Goal: Ask a question: Seek information or help from site administrators or community

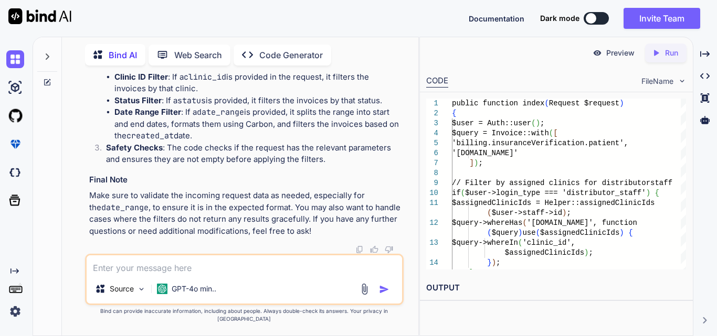
scroll to position [16534, 0]
drag, startPoint x: 112, startPoint y: 112, endPoint x: 170, endPoint y: 82, distance: 65.0
click at [201, 142] on li "Date Range Filter : If a date_range is provided, it splits the range into start…" at bounding box center [257, 125] width 287 height 36
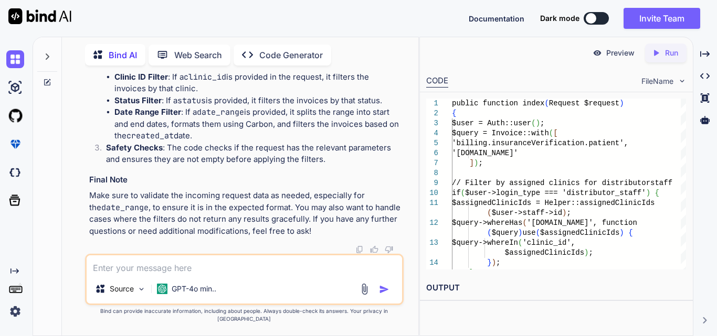
drag, startPoint x: 117, startPoint y: 167, endPoint x: 304, endPoint y: 193, distance: 189.7
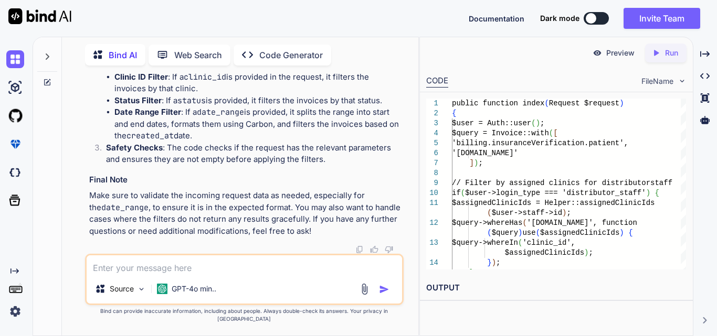
click at [162, 269] on textarea at bounding box center [244, 265] width 315 height 19
click at [180, 274] on textarea at bounding box center [244, 265] width 315 height 19
paste textarea "public function index(Request $request) { $user = Auth::user(); $query = Invoic…"
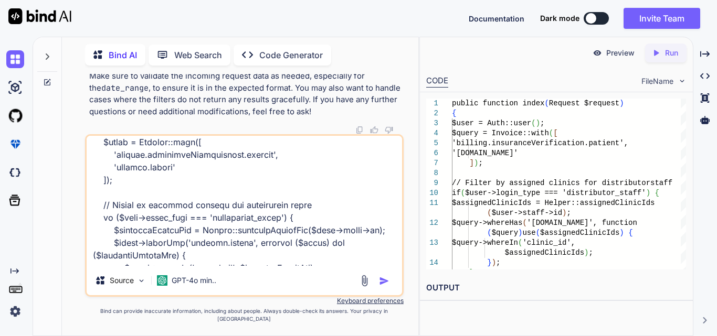
scroll to position [0, 0]
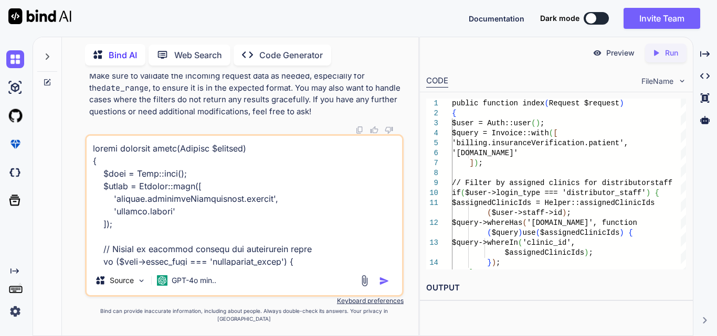
drag, startPoint x: 108, startPoint y: 271, endPoint x: 86, endPoint y: 140, distance: 133.0
click at [86, 140] on div "You Bind AI It sounds like you're experiencing an issue with the modal backgrou…" at bounding box center [244, 205] width 319 height 262
paste textarea "public function index(Request $request) { $filters = [ 'clinic_id' => $request-…"
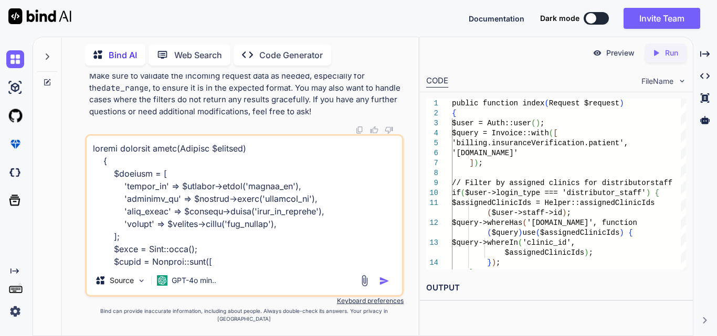
scroll to position [266, 0]
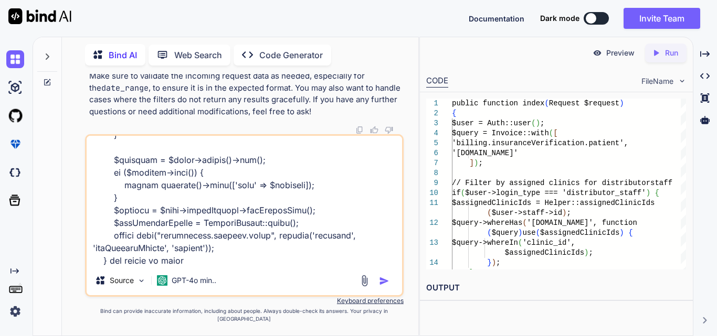
type textarea "public function index(Request $request) { $filters = [ 'clinic_id' => $request-…"
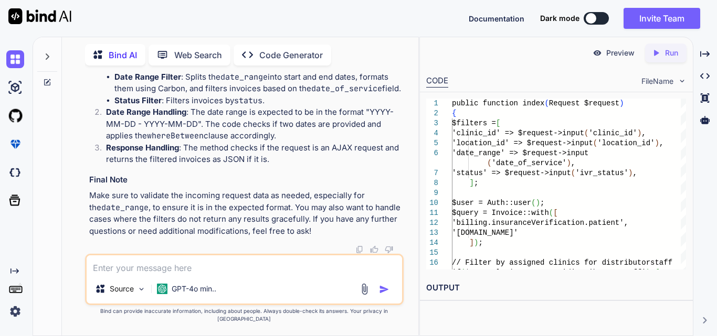
scroll to position [17315, 0]
click at [153, 272] on textarea at bounding box center [244, 265] width 315 height 19
paste textarea "exception : "Illuminate\\Database\\QueryException" file : "D:\\xampp\\htdocs\\G…"
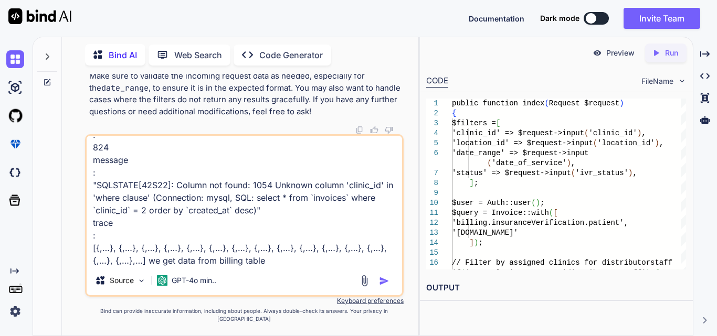
type textarea "exception : "Illuminate\\Database\\QueryException" file : "D:\\xampp\\htdocs\\G…"
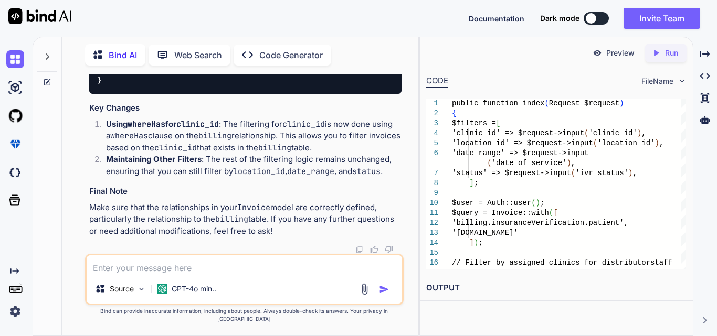
scroll to position [18429, 0]
drag, startPoint x: 207, startPoint y: 129, endPoint x: 268, endPoint y: 129, distance: 60.9
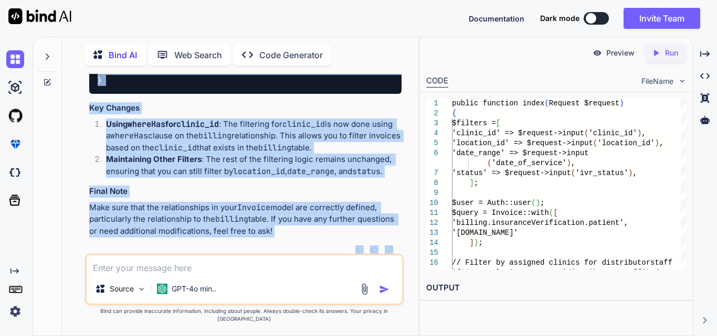
scroll to position [18538, 0]
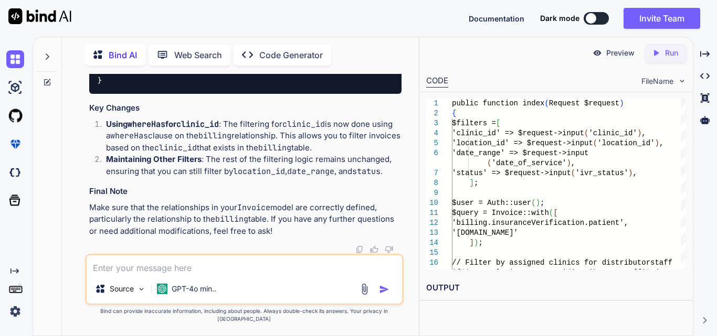
drag, startPoint x: 146, startPoint y: 178, endPoint x: 185, endPoint y: 257, distance: 87.8
copy code "if (! empty ( $filters [ 'clinic_id' ])) { $query -> whereHas ( 'billing' , fun…"
click at [171, 274] on textarea at bounding box center [244, 265] width 315 height 19
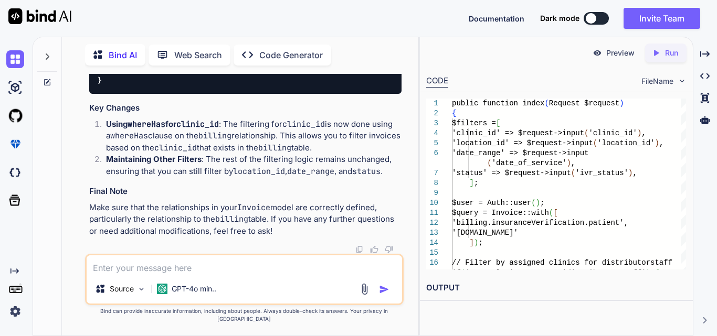
paste textarea "$query->whereHas('insuranceVerification', function ($orderQuery) use ($filters)…"
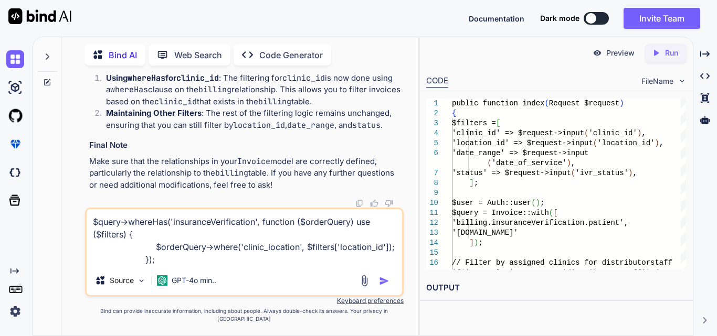
click at [179, 266] on textarea "$query->whereHas('insuranceVerification', function ($orderQuery) use ($filters)…" at bounding box center [244, 237] width 315 height 57
drag, startPoint x: 149, startPoint y: 267, endPoint x: 94, endPoint y: 229, distance: 66.1
click at [94, 229] on textarea "$query->whereHas('insuranceVerification', function ($orderQuery) use ($filters)…" at bounding box center [244, 237] width 315 height 57
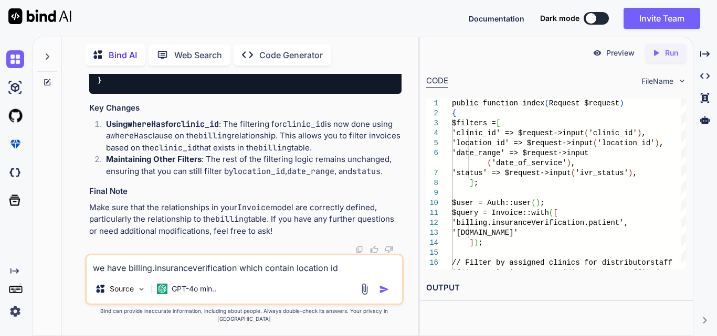
click at [357, 274] on textarea "we have billing.insuranceverification which contain location id" at bounding box center [244, 265] width 315 height 19
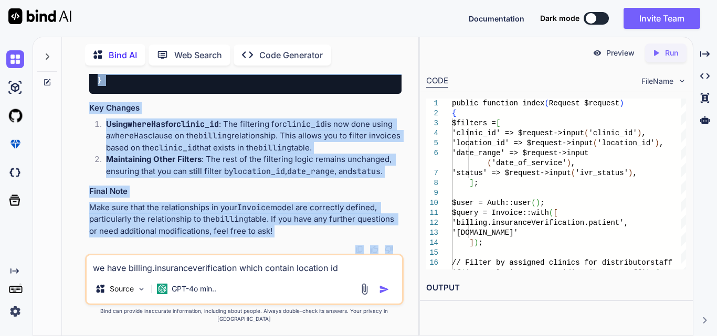
scroll to position [18545, 0]
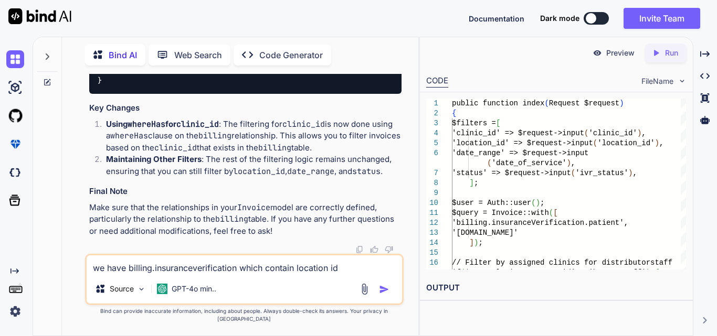
drag, startPoint x: 116, startPoint y: 198, endPoint x: 186, endPoint y: 250, distance: 87.7
copy code "$query = Invoice :: with ([ 'billing.insuranceVerification.patient' , '[DOMAIN_…"
click at [357, 272] on textarea "we have billing.insuranceverification which contain location id" at bounding box center [244, 265] width 315 height 19
paste textarea "$query = Invoice::with([ 'billing.insuranceVerification.patient', '[DOMAIN_NAME…"
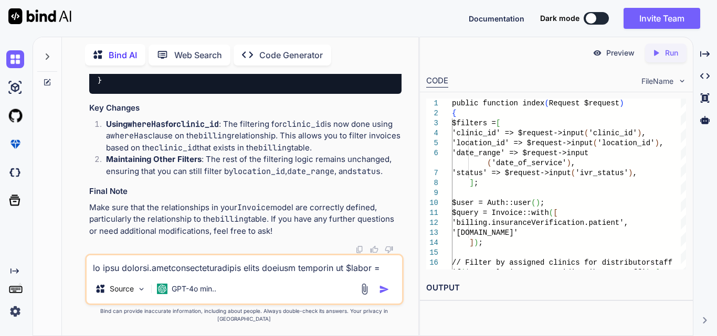
scroll to position [379, 0]
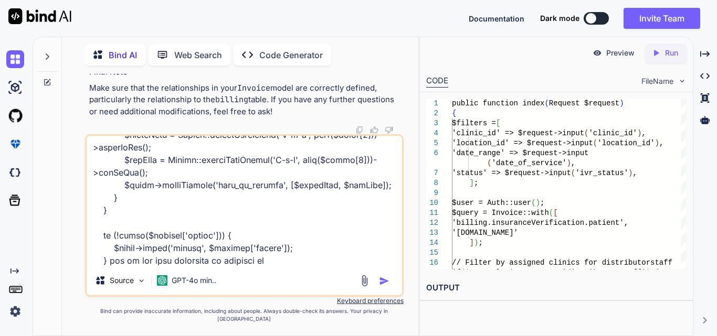
type textarea "we have billing.insuranceverification which contain location id $query = Invoic…"
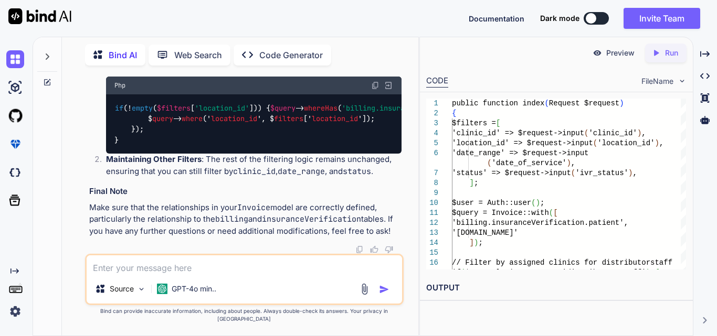
scroll to position [19698, 0]
drag, startPoint x: 112, startPoint y: 88, endPoint x: 138, endPoint y: 136, distance: 54.0
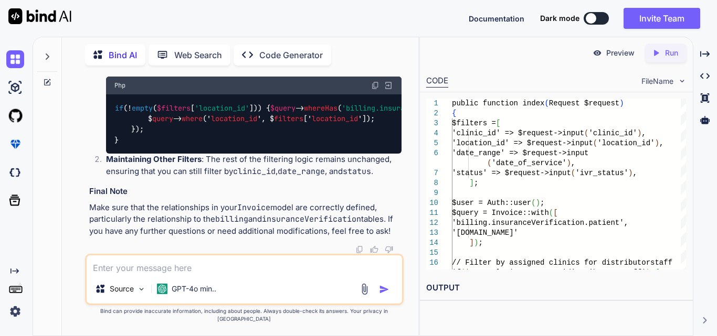
copy code "if (! empty ( $filters [ 'location_id' ])) { $query -> whereHas ( 'billing.insu…"
drag, startPoint x: 113, startPoint y: 141, endPoint x: 140, endPoint y: 191, distance: 56.8
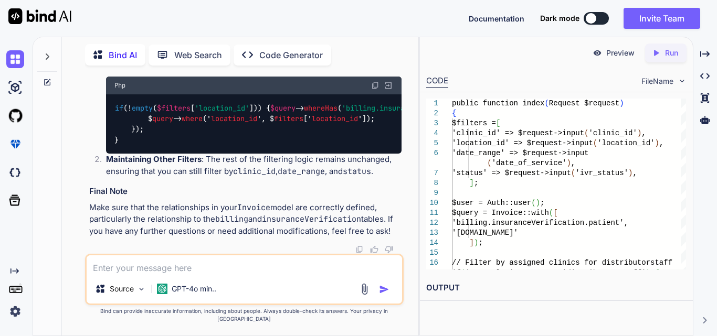
drag, startPoint x: 120, startPoint y: 153, endPoint x: 138, endPoint y: 184, distance: 35.5
copy code "if (! empty ( $filters [ 'location_id' ])) { $query -> whereHas ( 'billing.insu…"
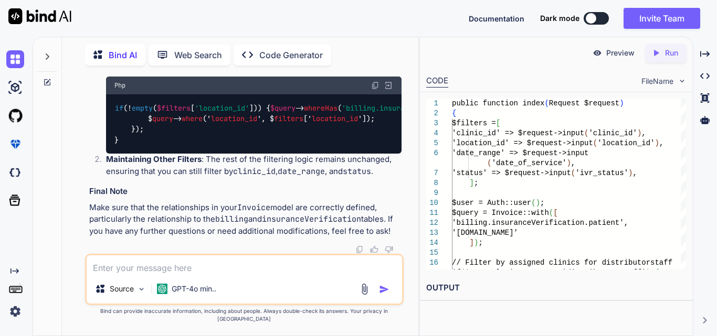
click at [195, 274] on textarea at bounding box center [244, 265] width 315 height 19
paste textarea "<?php namespace App\Models; use Illuminate\Database\Eloquent\Factories\HasFacto…"
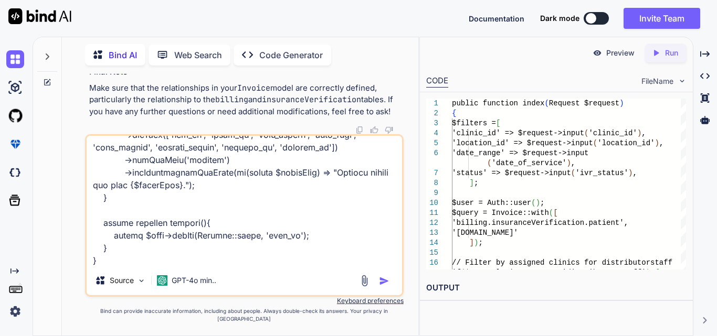
paste textarea "<?php namespace App\Models; use Illuminate\Database\Eloquent\Factories\HasFacto…"
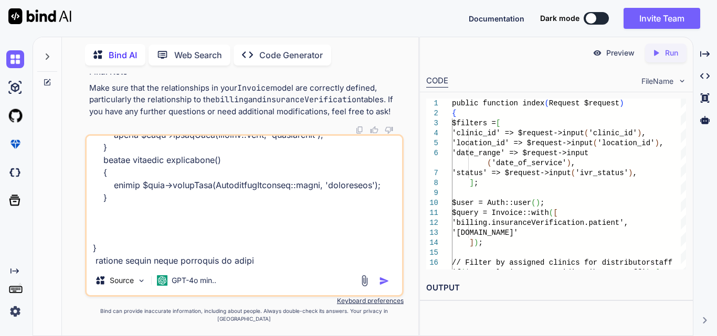
type textarea "<?php namespace App\Models; use Illuminate\Database\Eloquent\Factories\HasFacto…"
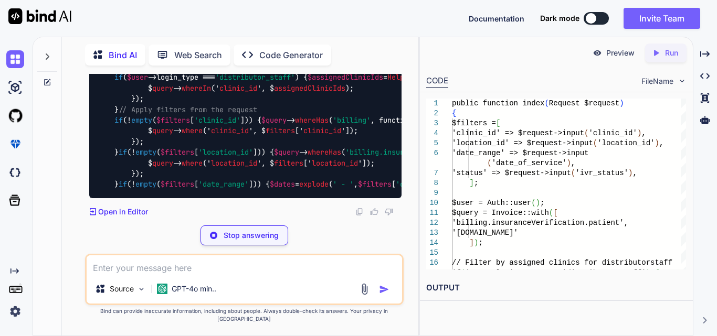
scroll to position [21305, 0]
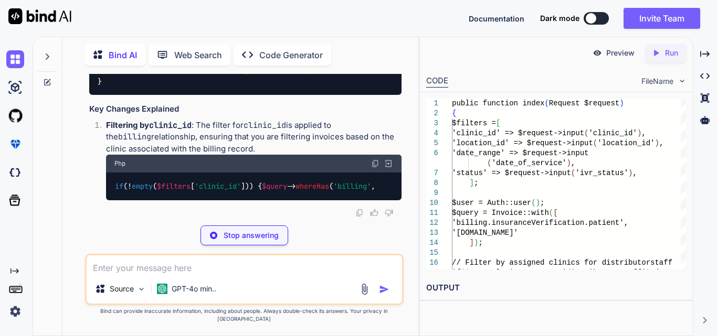
drag, startPoint x: 129, startPoint y: 166, endPoint x: 156, endPoint y: 215, distance: 55.9
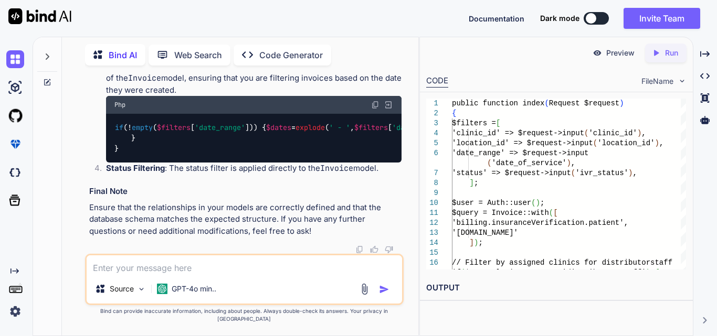
scroll to position [21253, 0]
click at [122, 274] on textarea at bounding box center [244, 265] width 315 height 19
paste textarea "exception : "Illuminate\\Database\\QueryException" file : "D:\\xampp\\htdocs\\G…"
type textarea "exception : "Illuminate\\Database\\QueryException" file : "D:\\xampp\\htdocs\\G…"
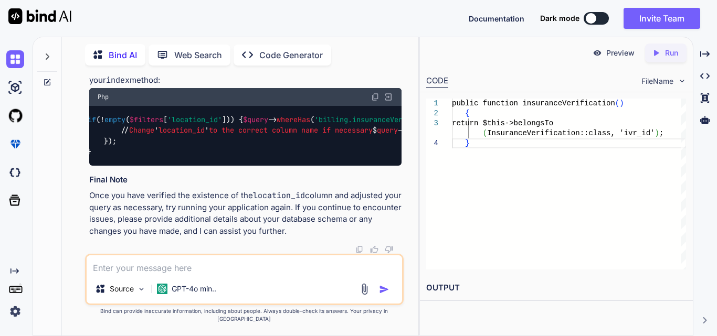
scroll to position [0, 0]
click at [252, 268] on textarea at bounding box center [244, 265] width 315 height 19
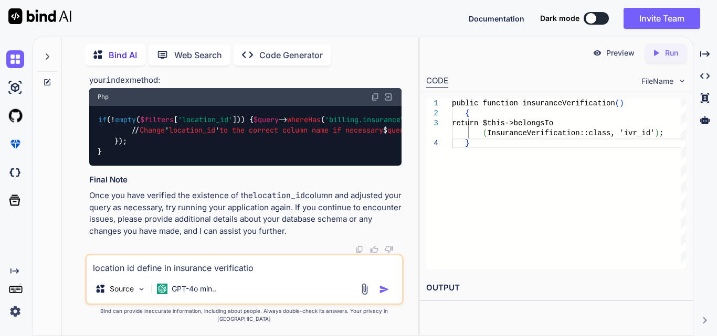
type textarea "location id define in insurance verification"
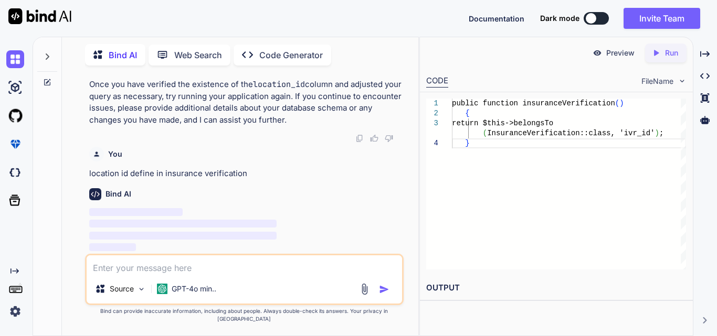
scroll to position [23021, 0]
drag, startPoint x: 212, startPoint y: 117, endPoint x: 303, endPoint y: 131, distance: 92.4
click at [303, 126] on p "Once you have verified the existence of the location_id column and adjusted you…" at bounding box center [245, 102] width 312 height 47
click at [313, 114] on p "Once you have verified the existence of the location_id column and adjusted you…" at bounding box center [245, 102] width 312 height 47
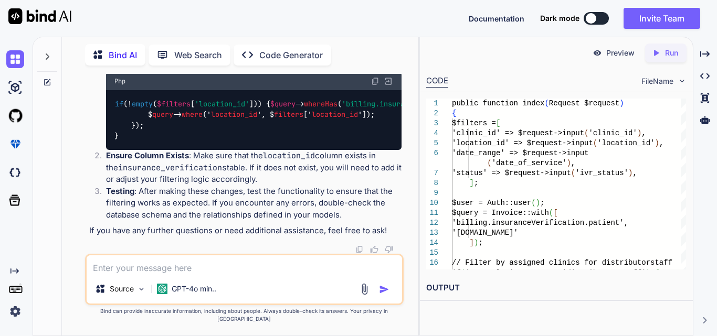
click at [125, 274] on textarea at bounding box center [244, 265] width 315 height 19
paste textarea "if (!empty($filters['date_range'])) { $dates = explode(' - ', $filters['date_ra…"
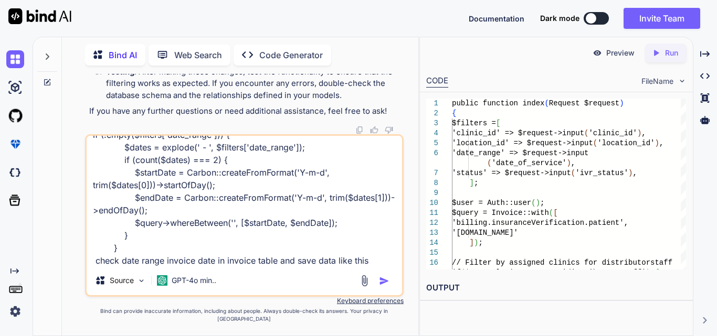
paste textarea "if (!empty($filters['date_range'])) { $dates = explode(' - ', $filters['date_ra…"
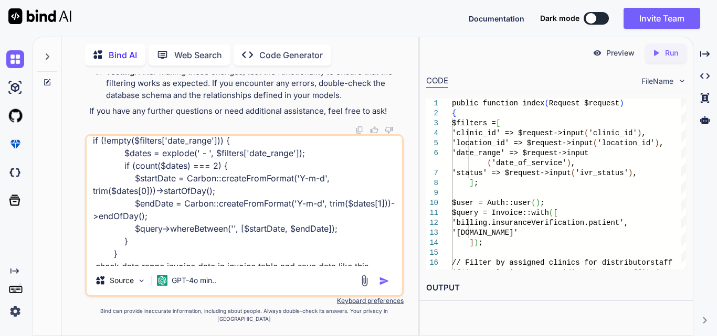
scroll to position [15, 0]
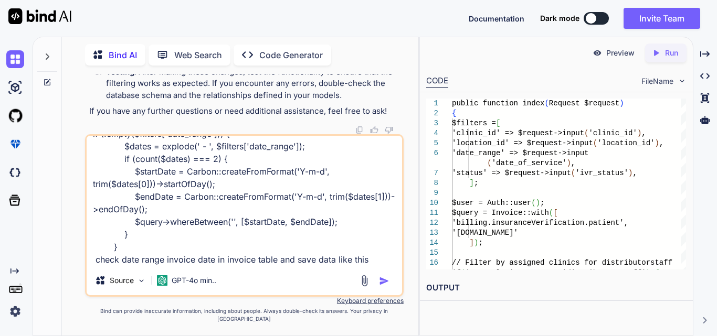
paste textarea "if (!empty($filters['date_range'])) { $dates = explode(' - ', $filters['date_ra…"
click at [376, 266] on textarea "if (!empty($filters['date_range'])) { $dates = explode(' - ', $filters['date_ra…" at bounding box center [244, 201] width 315 height 130
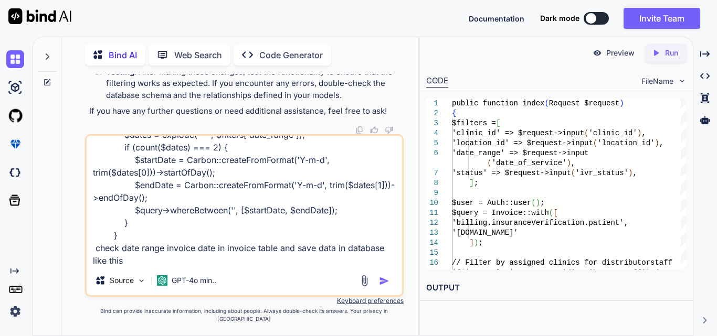
paste textarea "[DATE]"
type textarea "if (!empty($filters['date_range'])) { $dates = explode(' - ', $filters['date_ra…"
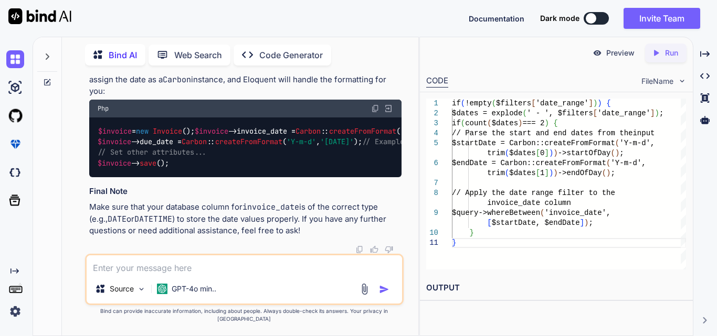
scroll to position [24399, 0]
click at [181, 272] on textarea at bounding box center [244, 265] width 315 height 19
paste textarea "clinic_id 1 location_id ivr_status[] unpaid ivr_status[] overdue date_of_servic…"
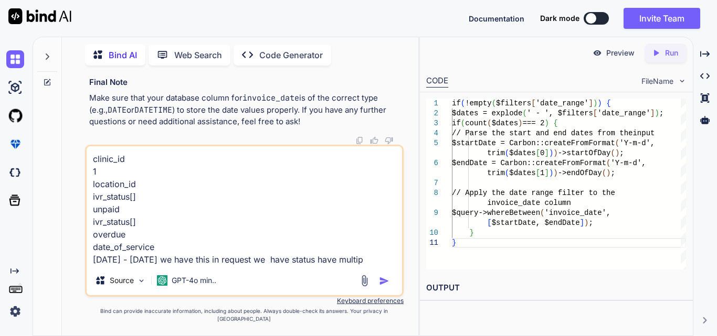
scroll to position [1, 0]
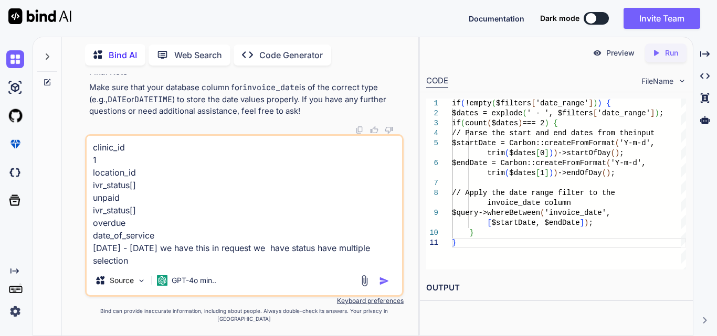
paste textarea "if (!empty($filters['status'])) { $query->whereIn('status', (array) $filters['s…"
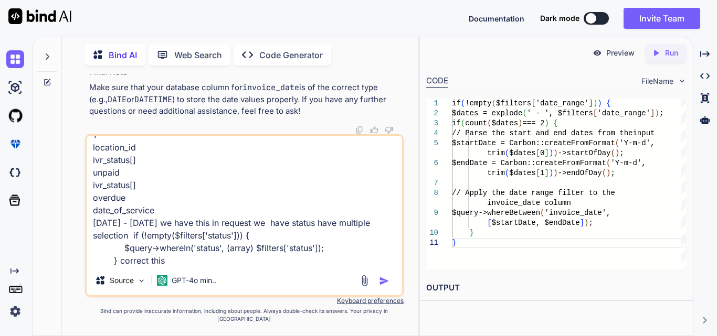
paste textarea "$filters = [ 'clinic_id' => $request->input('clinic_id'), 'location_id' => $req…"
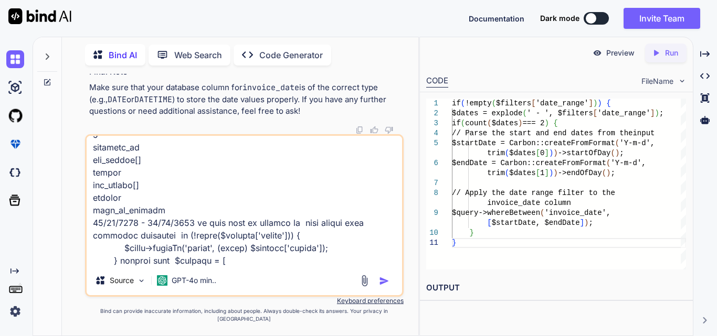
scroll to position [593, 0]
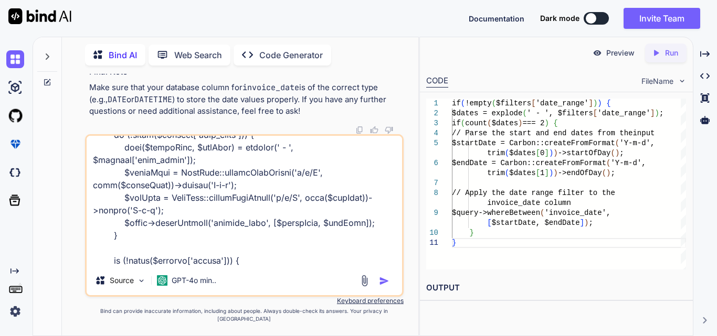
type textarea "clinic_id 1 location_id ivr_status[] unpaid ivr_status[] overdue date_of_servic…"
click at [381, 287] on img "button" at bounding box center [384, 281] width 10 height 10
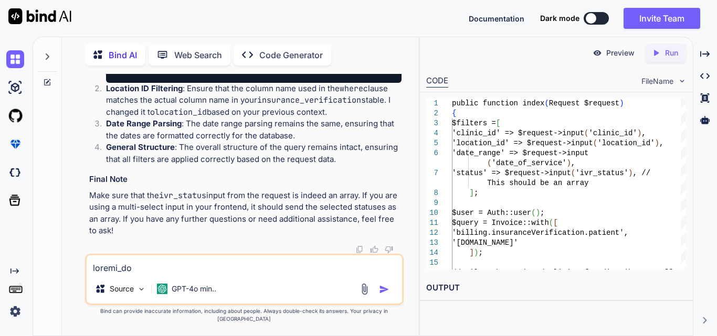
scroll to position [25840, 0]
drag, startPoint x: 99, startPoint y: 116, endPoint x: 130, endPoint y: 139, distance: 39.0
copy code "if (! empty ( $filters [ 'status' ]) && is_array ( $filters [ 'status' ])) { $q…"
click at [222, 274] on textarea at bounding box center [244, 265] width 315 height 19
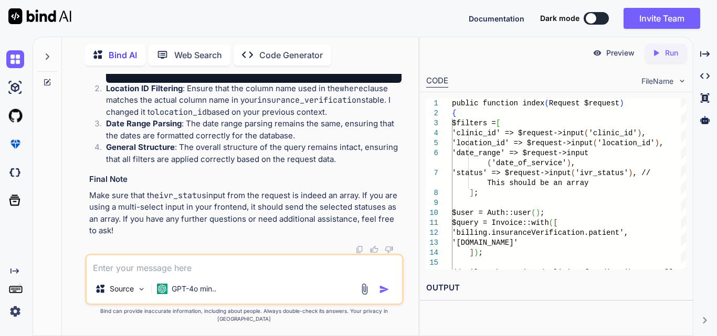
paste textarea "select * from `invoices` where exists (select * from `[PERSON_NAME]` where `inv…"
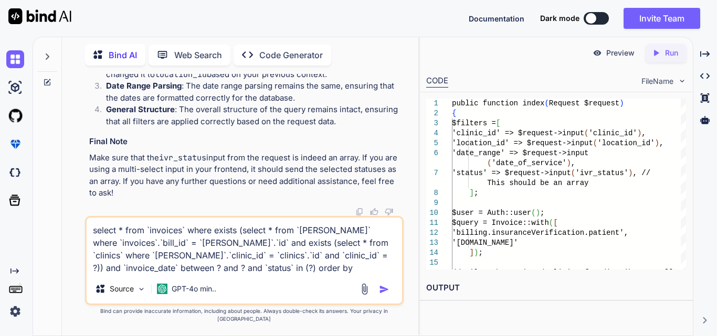
scroll to position [25420, 0]
drag, startPoint x: 152, startPoint y: 154, endPoint x: 205, endPoint y: 174, distance: 56.5
click at [364, 274] on textarea "select * from `invoices` where exists (select * from `[PERSON_NAME]` where `inv…" at bounding box center [244, 246] width 315 height 57
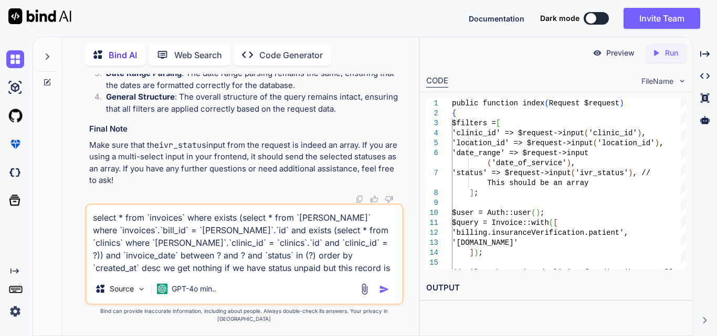
type textarea "select * from `invoices` where exists (select * from `[PERSON_NAME]` where `inv…"
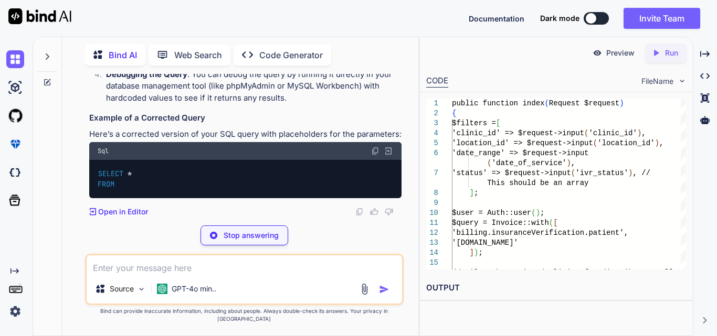
scroll to position [26488, 0]
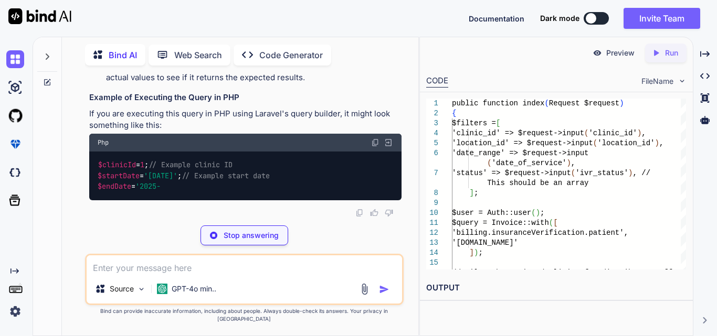
drag, startPoint x: 182, startPoint y: 101, endPoint x: 317, endPoint y: 115, distance: 135.6
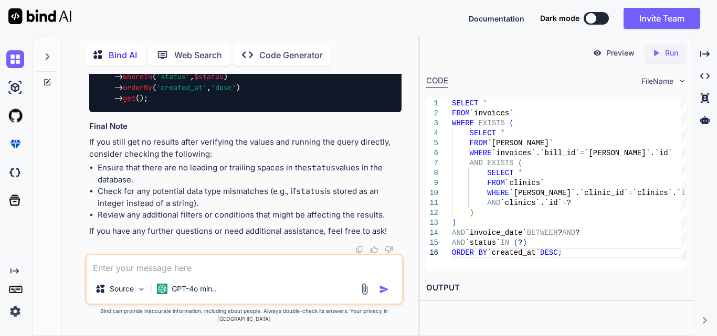
scroll to position [26646, 0]
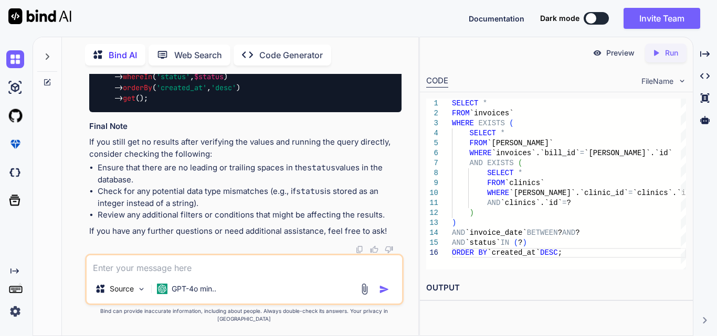
click at [187, 274] on textarea at bounding box center [244, 265] width 315 height 19
paste textarea "// Function to display billing data function displayBillingData(data) { console…"
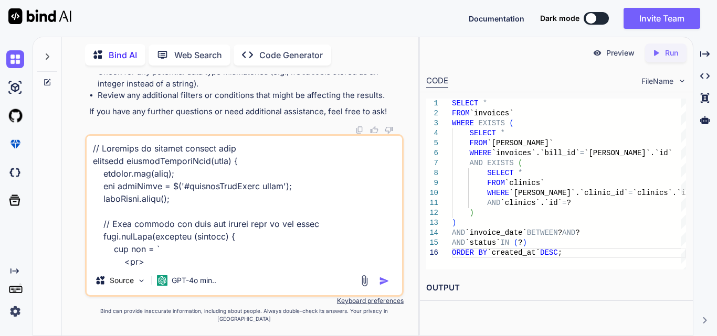
scroll to position [366, 0]
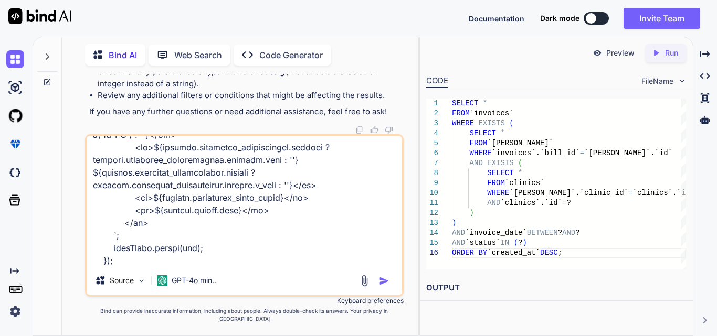
paste textarea "<div class="table-responsive"> <table id="invoiceDataTable" class="table clinic…"
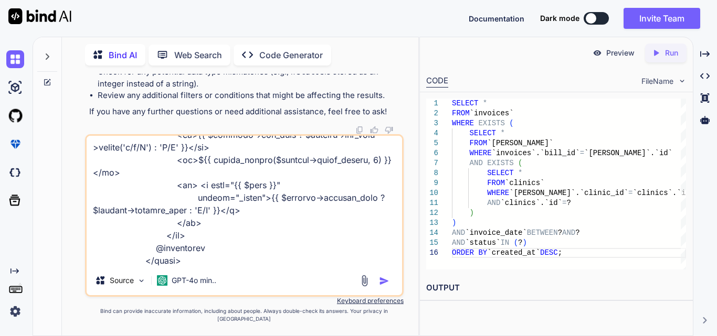
type textarea "// Function to display billing data function displayBillingData(data) { console…"
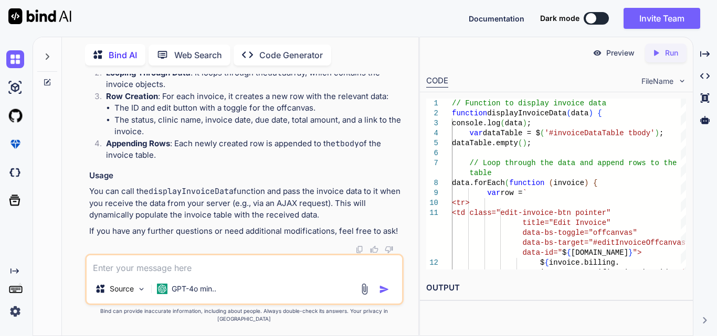
scroll to position [28000, 0]
click at [142, 266] on textarea at bounding box center [244, 265] width 315 height 19
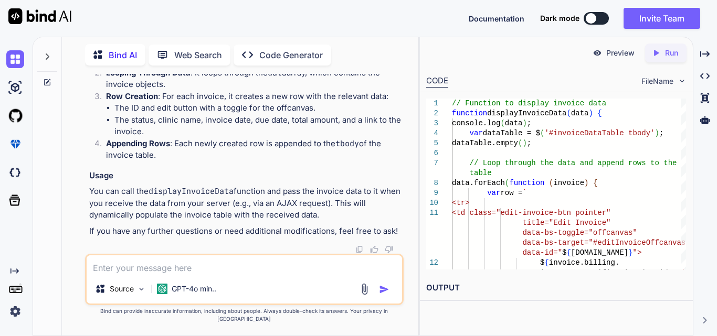
paste textarea "// Function to display invoice data function displayInvoiceData(data) { console…"
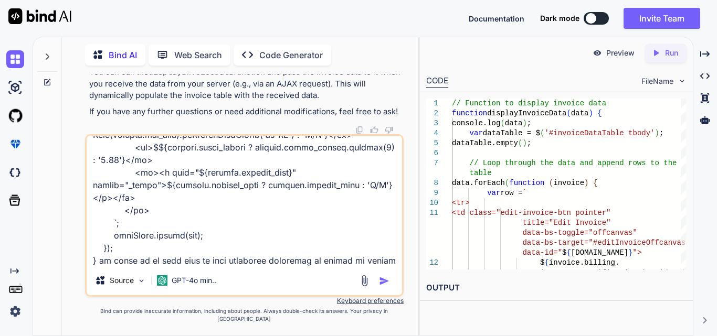
type textarea "// Function to display invoice data function displayInvoiceData(data) { console…"
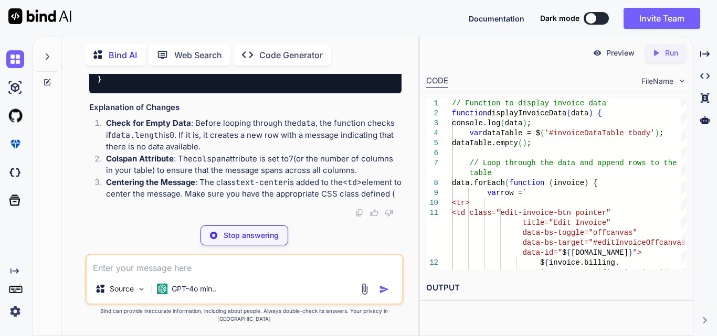
scroll to position [29223, 0]
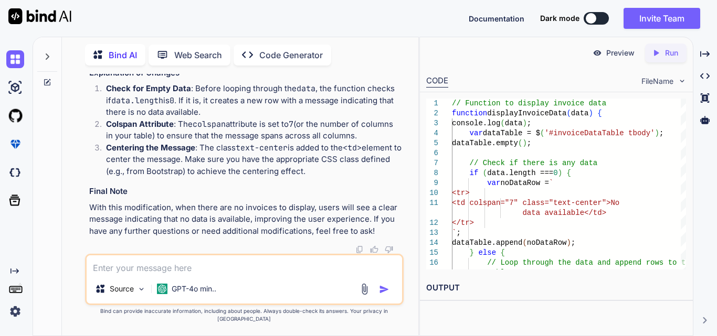
click at [186, 274] on textarea at bounding box center [244, 265] width 315 height 19
paste textarea "public function getInvoiceFilterData(Request $request) { try { $user = Auth::us…"
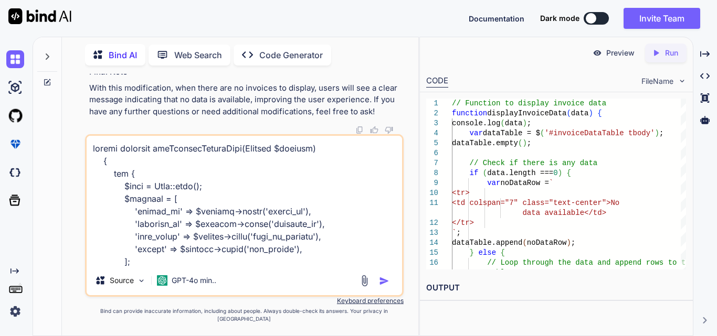
scroll to position [505, 0]
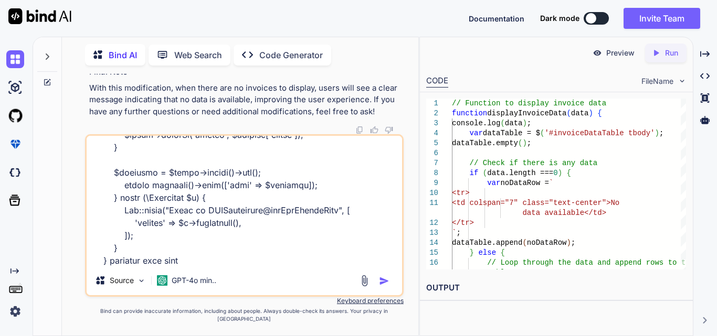
type textarea "public function getInvoiceFilterData(Request $request) { try { $user = Auth::us…"
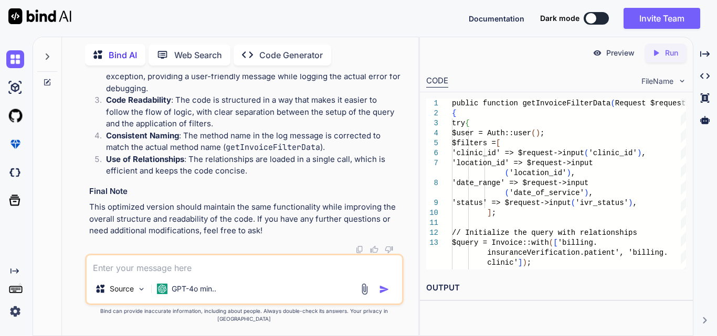
scroll to position [30538, 0]
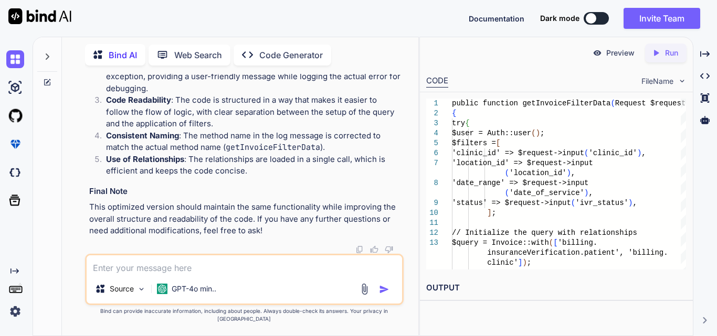
scroll to position [30171, 0]
click at [119, 267] on textarea at bounding box center [244, 265] width 315 height 19
paste textarea "// Function to display Billing data in the modal function displayInvoiceModelDa…"
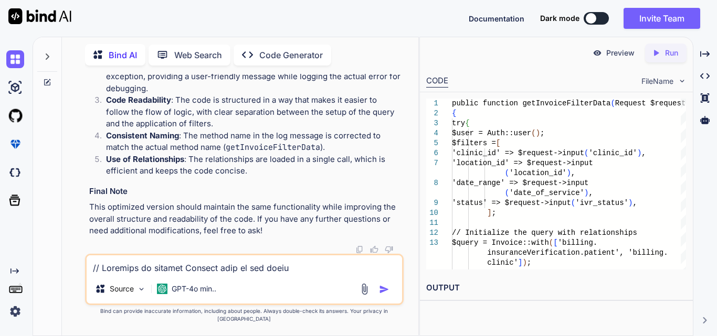
scroll to position [392, 0]
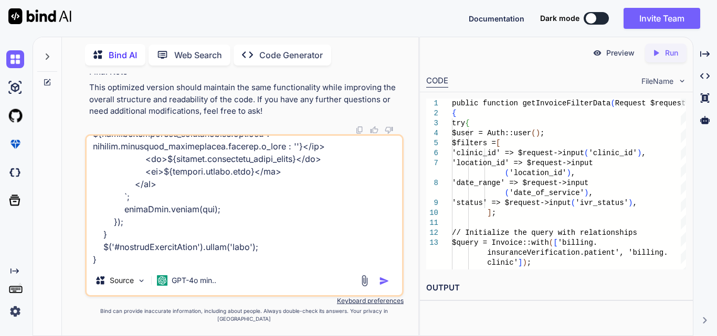
paste textarea "function displayInvoiceData(data) { console.log(data); var dataTable = $('#invo…"
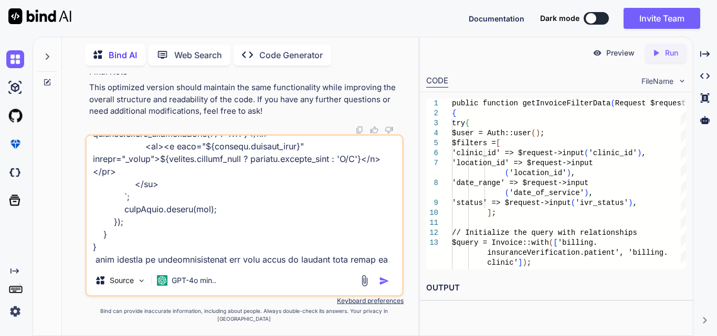
scroll to position [933, 0]
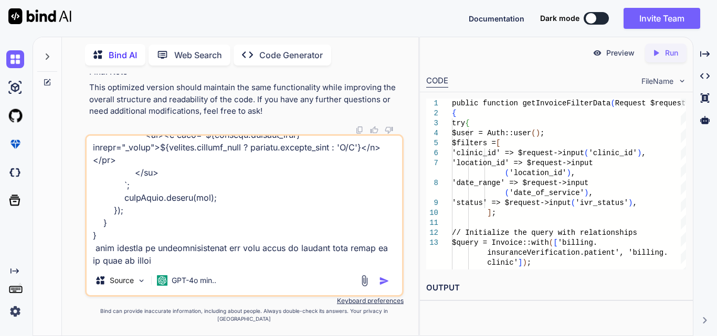
type textarea "// Function to display Billing data in the modal function displayInvoiceModelDa…"
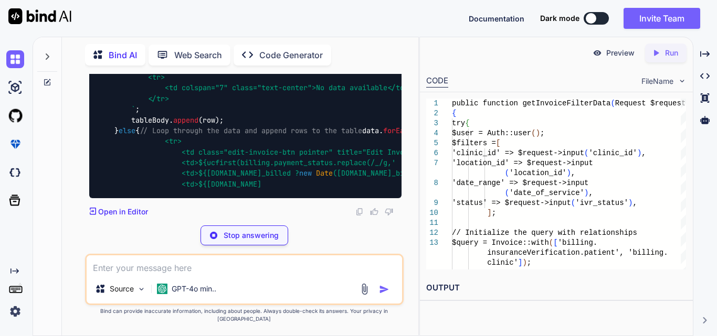
scroll to position [31880, 0]
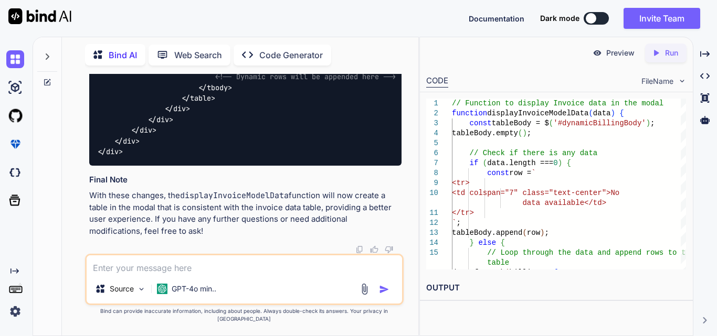
click at [211, 272] on textarea at bounding box center [244, 265] width 315 height 19
paste textarea "$('#generateInvoiceExcelBtn').on('click', function (event) { alert(invoiceFilte…"
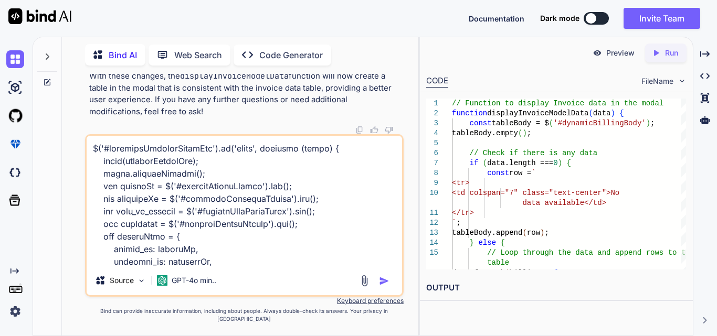
scroll to position [354, 0]
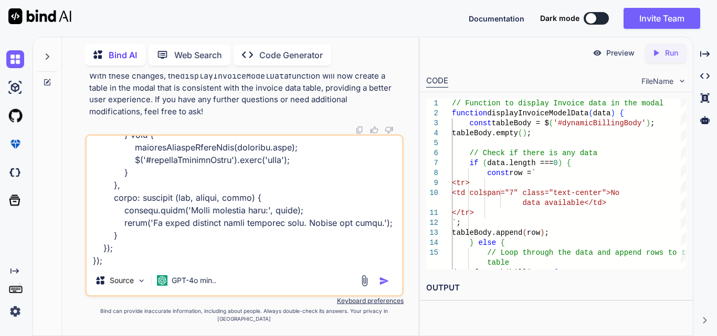
paste textarea "<script> const clinicLocationUrl = "{{ route('clinic.ivr.location') }}"; const …"
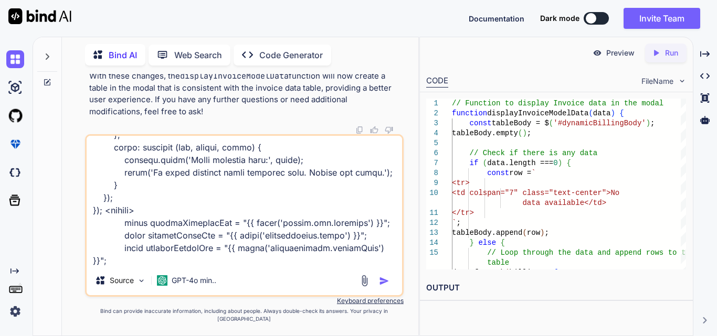
paste textarea "Route::resource('manageinvoice', DistributorInvoiceController::class)->only(['i…"
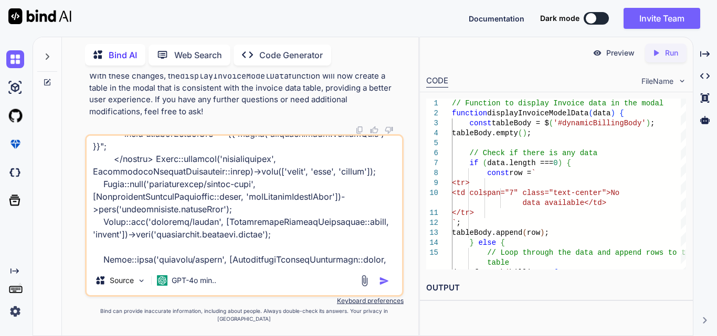
scroll to position [530, 0]
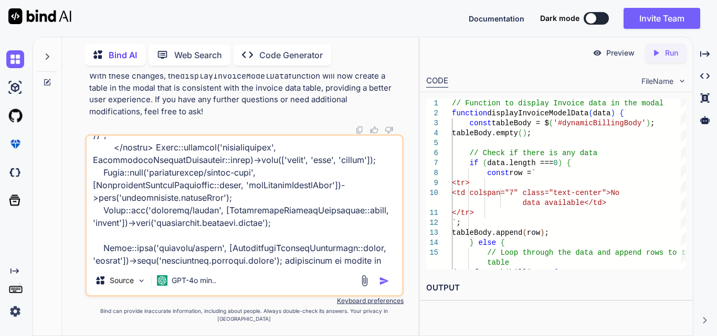
type textarea "$('#generateInvoiceExcelBtn').on('click', function (event) { alert(invoiceFilte…"
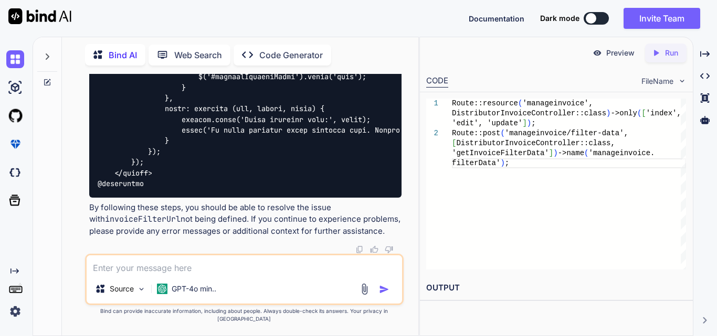
scroll to position [33361, 0]
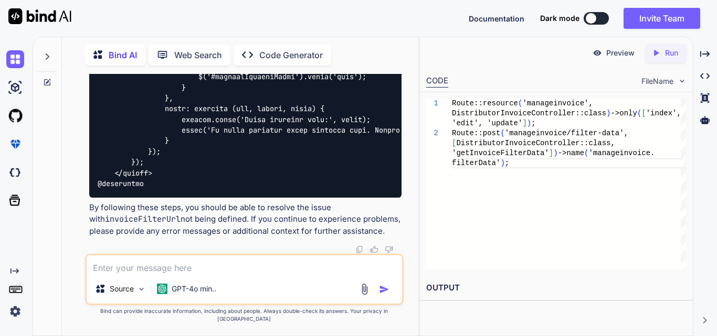
drag, startPoint x: 96, startPoint y: 219, endPoint x: 416, endPoint y: 223, distance: 320.2
click at [416, 223] on div "You Bind AI It sounds like you're experiencing an issue with the modal backgrou…" at bounding box center [244, 205] width 348 height 262
copy code "Route :: post ( 'manageinvoice/filter-data' , [ DistributorInvoiceController ::…"
